Goal: Information Seeking & Learning: Learn about a topic

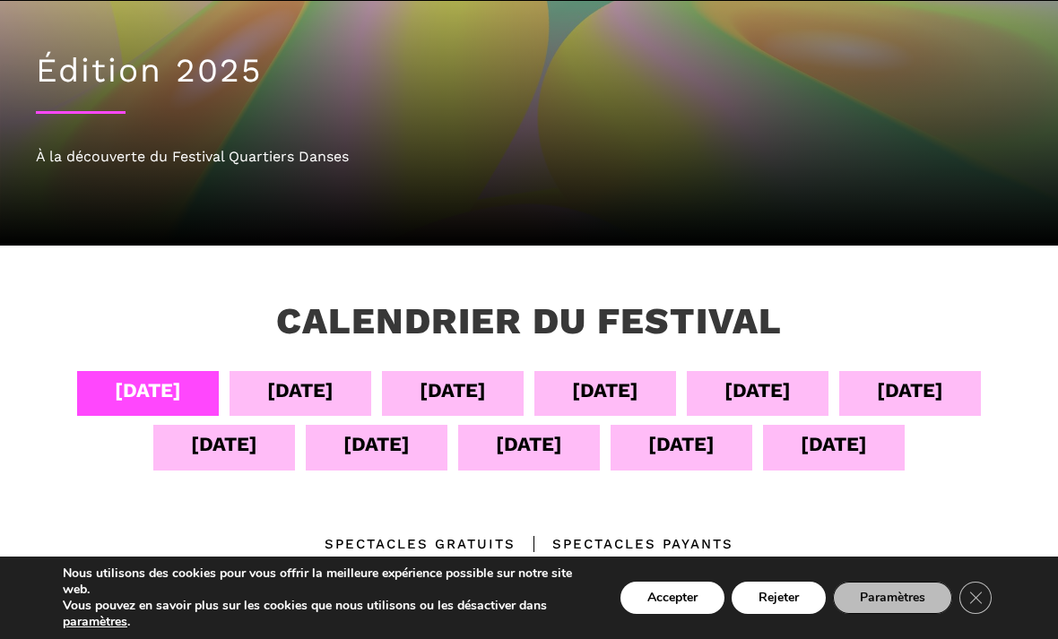
scroll to position [165, 0]
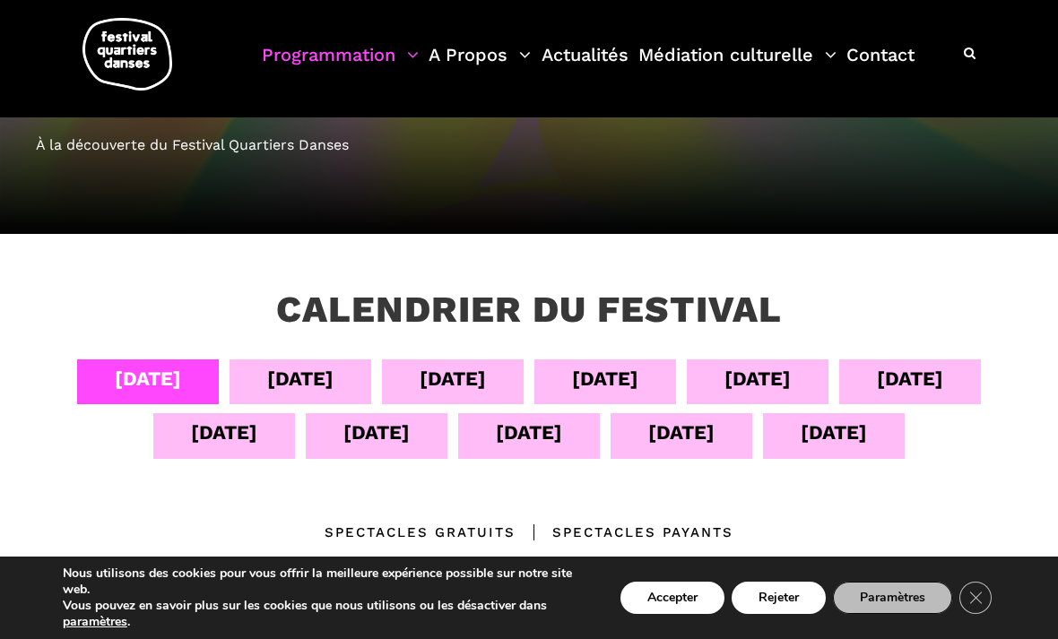
click at [454, 379] on div "[DATE]" at bounding box center [452, 378] width 66 height 31
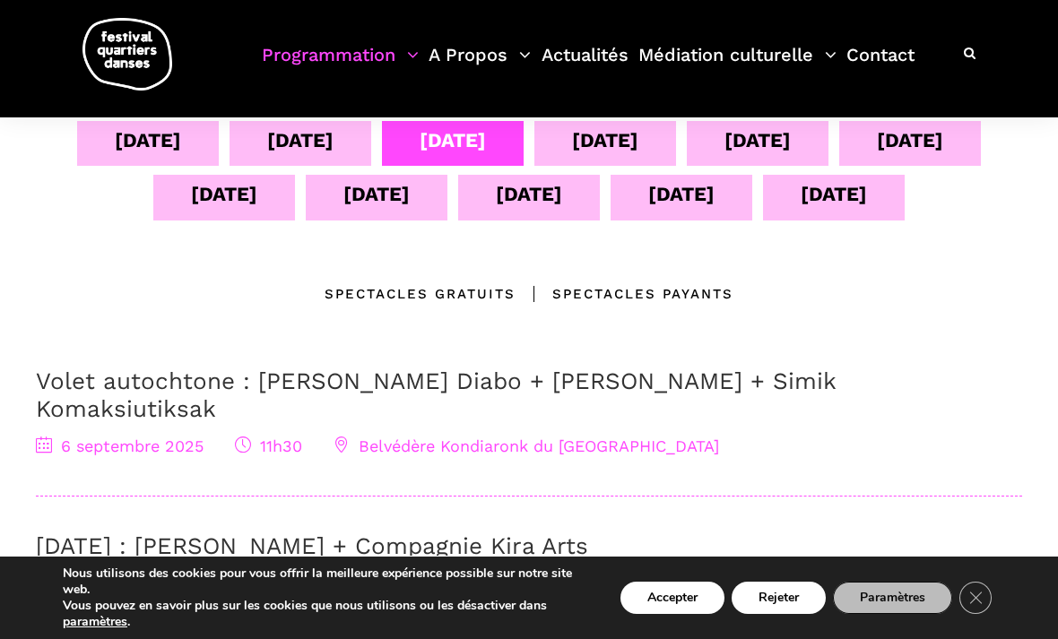
scroll to position [407, 0]
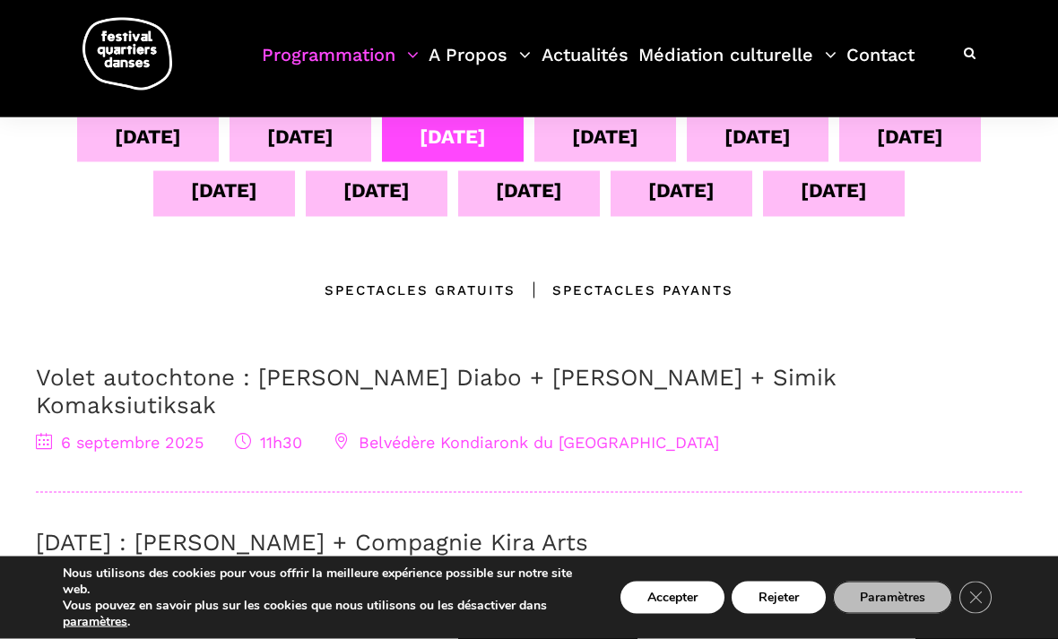
click at [433, 286] on div "Spectacles gratuits" at bounding box center [419, 291] width 191 height 22
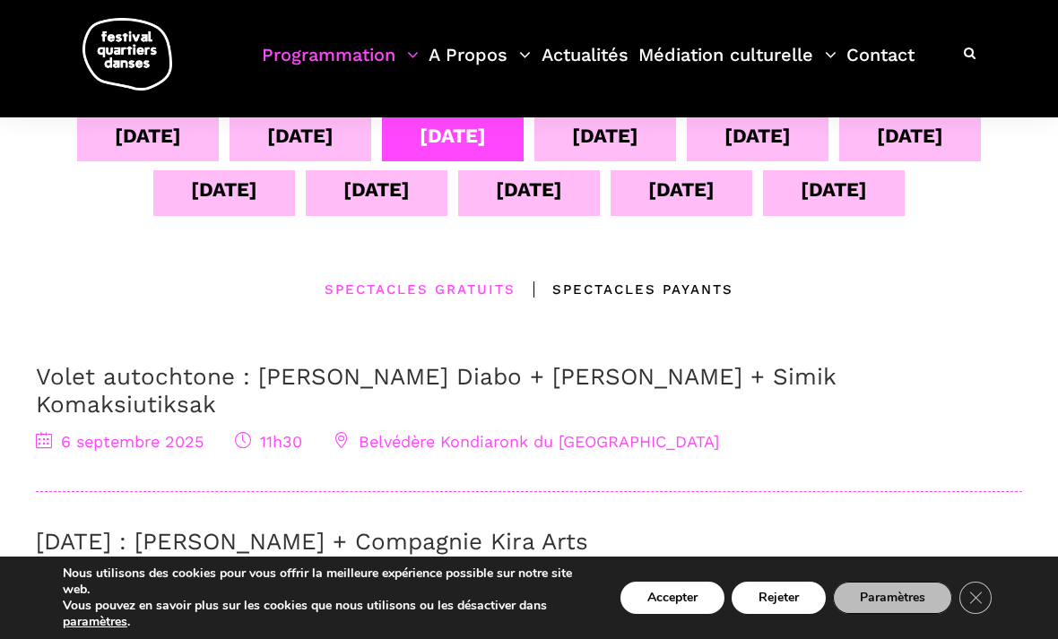
click at [317, 317] on div "[DATE] sept [DATE] sept [DATE] sept [DATE] sept [DATE] sept [DATE] Emplacements…" at bounding box center [529, 386] width 1022 height 539
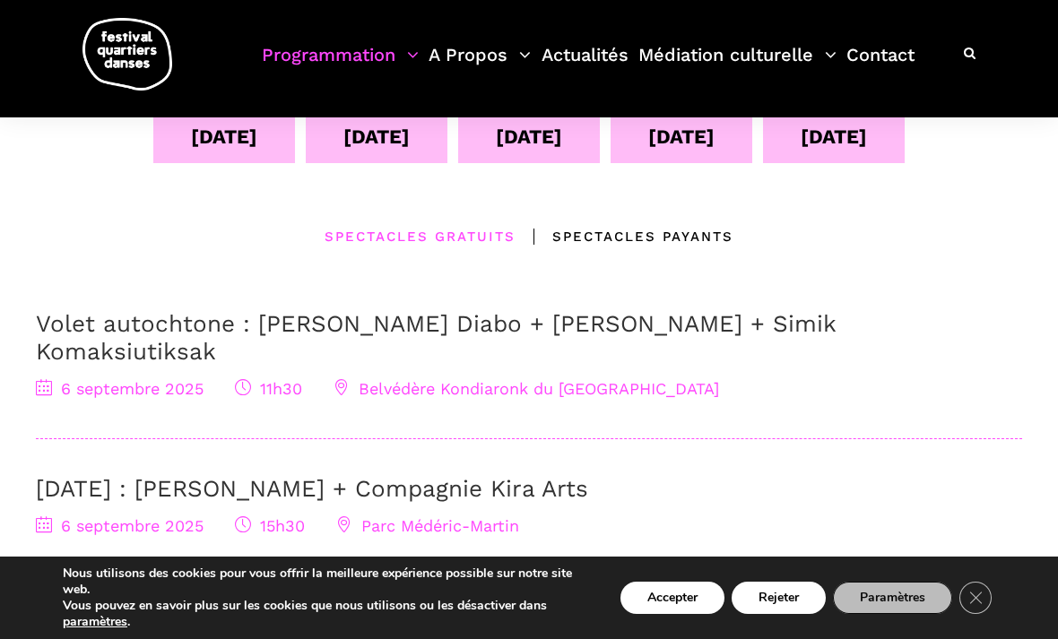
scroll to position [460, 0]
click at [592, 229] on div "Spectacles Payants" at bounding box center [624, 238] width 218 height 22
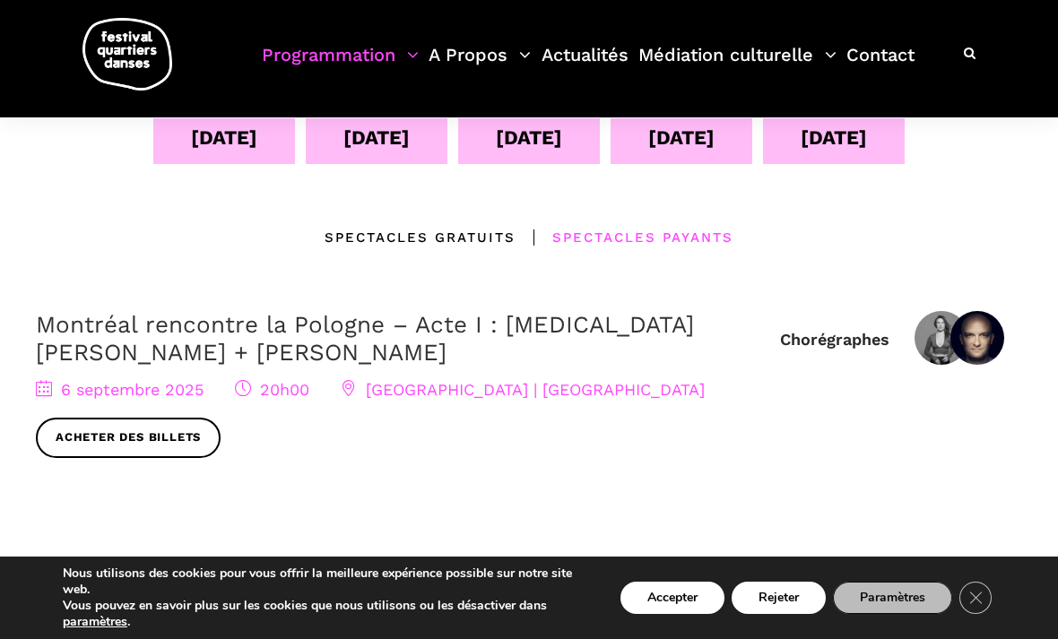
click at [411, 241] on div "Spectacles gratuits" at bounding box center [419, 238] width 191 height 22
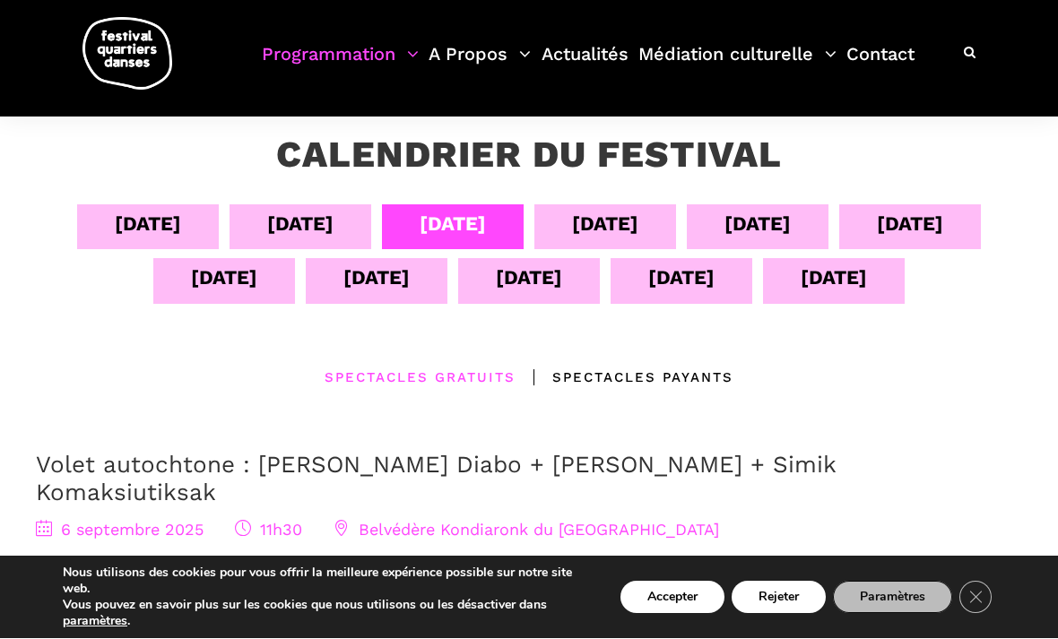
click at [615, 225] on div "[DATE]" at bounding box center [605, 224] width 66 height 31
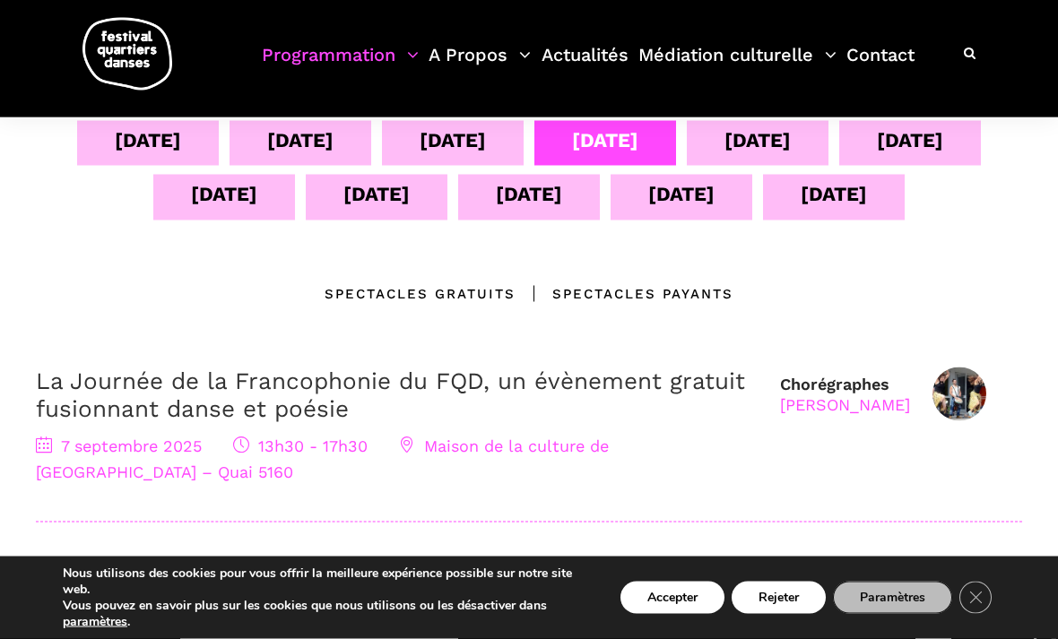
scroll to position [404, 0]
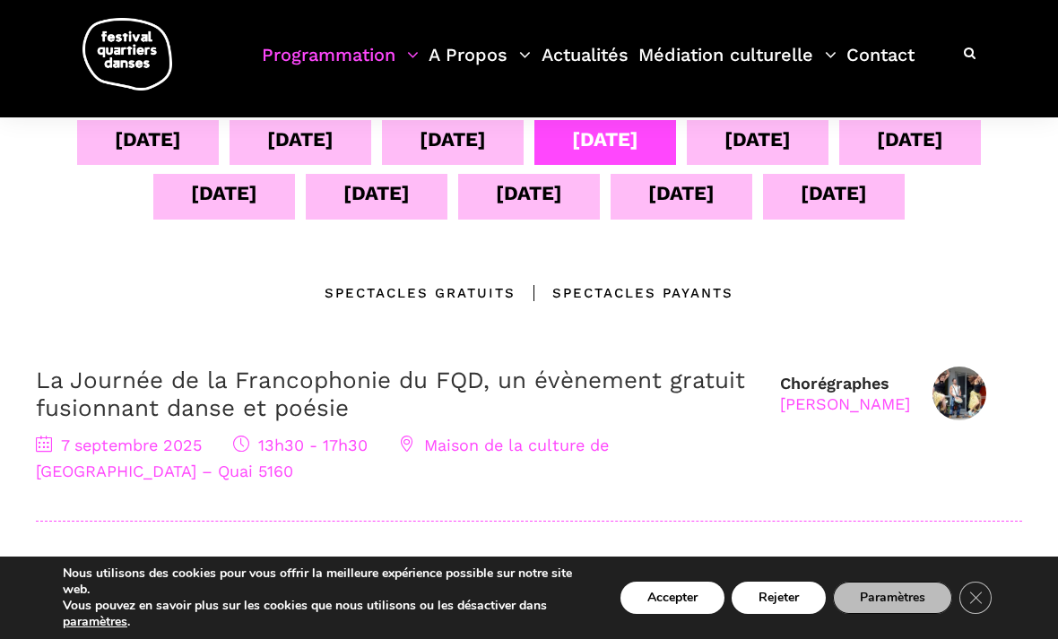
click at [453, 162] on div "[DATE]" at bounding box center [453, 142] width 142 height 45
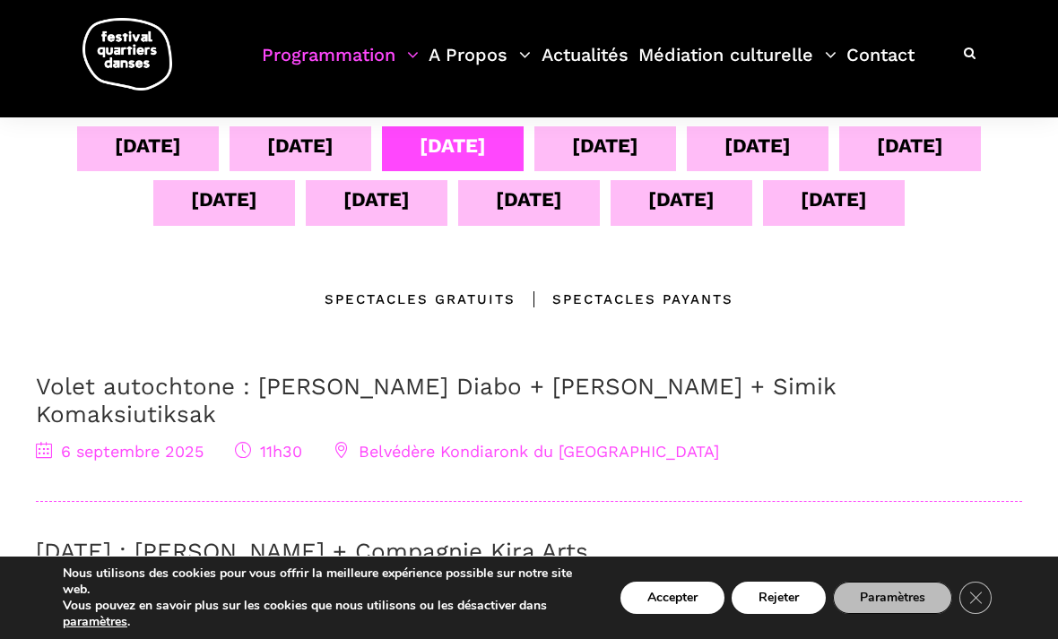
scroll to position [397, 0]
click at [421, 443] on span "Belvédère Kondiaronk du [GEOGRAPHIC_DATA]" at bounding box center [525, 452] width 385 height 19
click at [90, 294] on div "Emplacements Spectacles gratuits Spectacles Payants" at bounding box center [529, 300] width 986 height 22
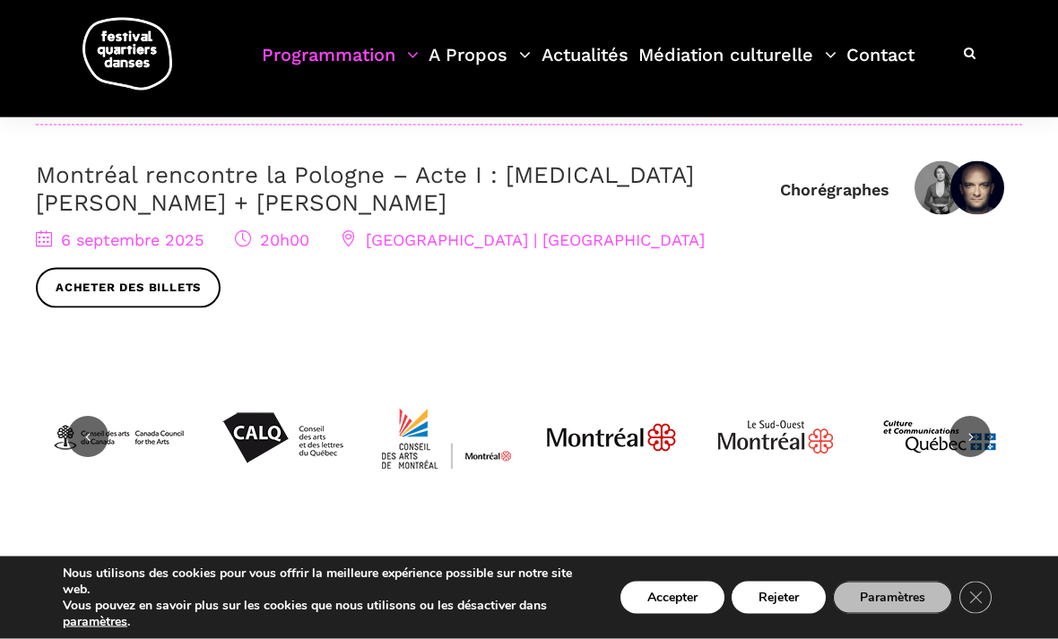
scroll to position [893, 0]
